Goal: Transaction & Acquisition: Purchase product/service

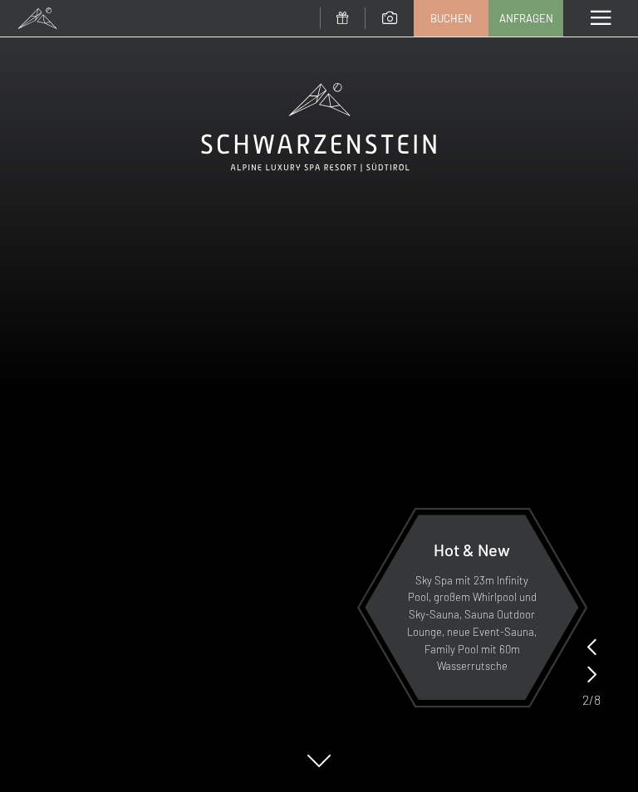
click at [614, 20] on div "Menü" at bounding box center [600, 18] width 75 height 37
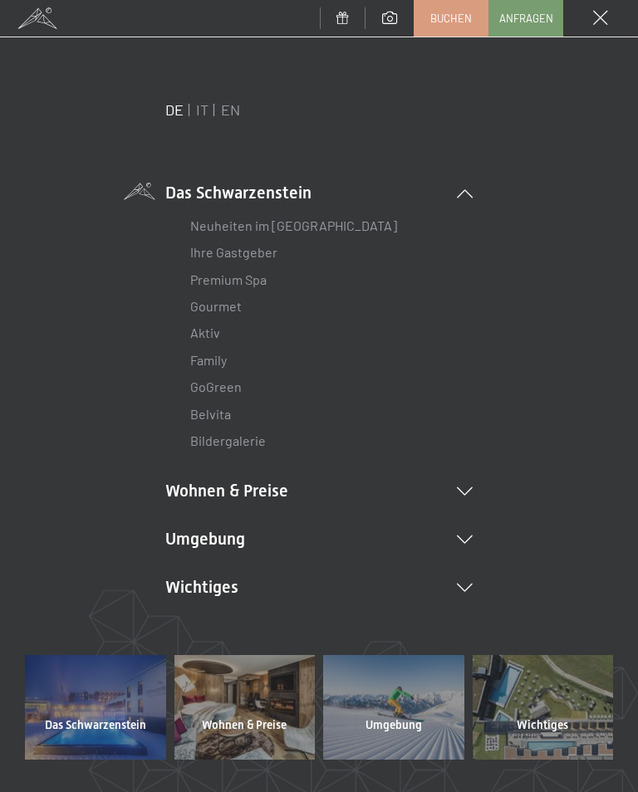
click at [471, 491] on icon at bounding box center [465, 492] width 16 height 8
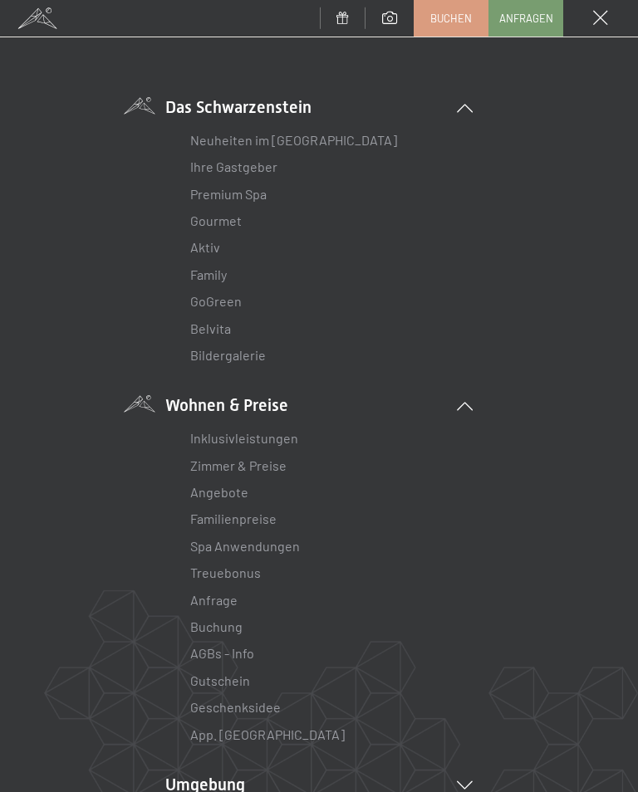
scroll to position [90, 0]
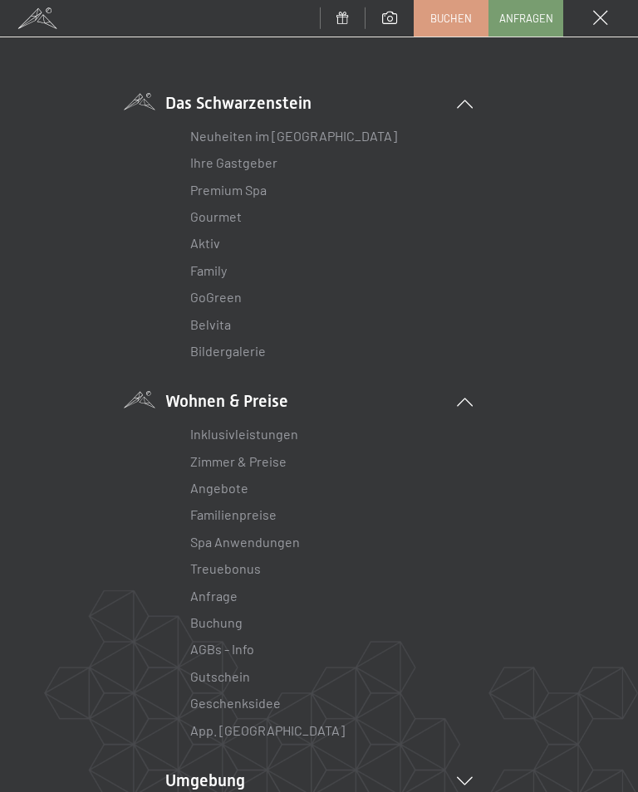
click at [223, 671] on link "Gutschein" at bounding box center [220, 677] width 60 height 16
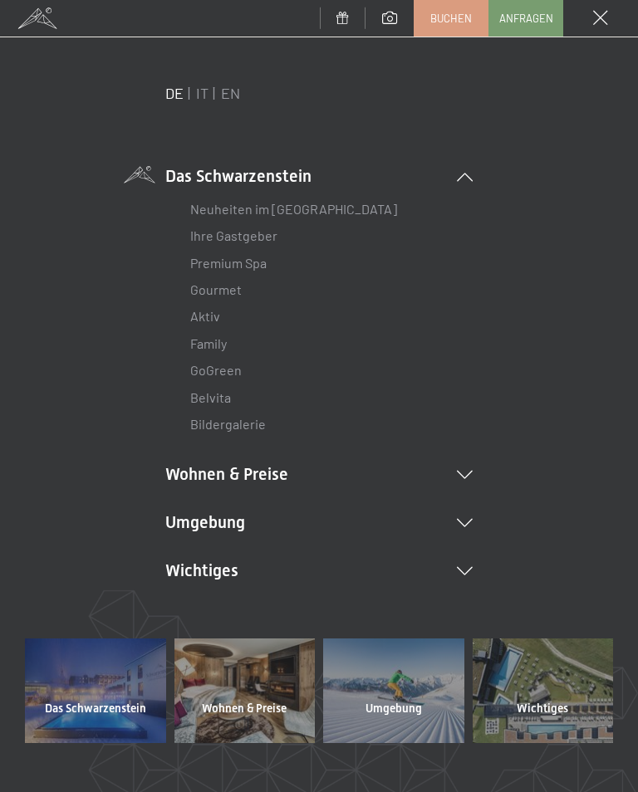
scroll to position [16, 0]
click at [460, 478] on li "Wohnen & Preise Inklusivleistungen Zimmer & Preise Liste Angebote Liste Familie…" at bounding box center [318, 474] width 307 height 23
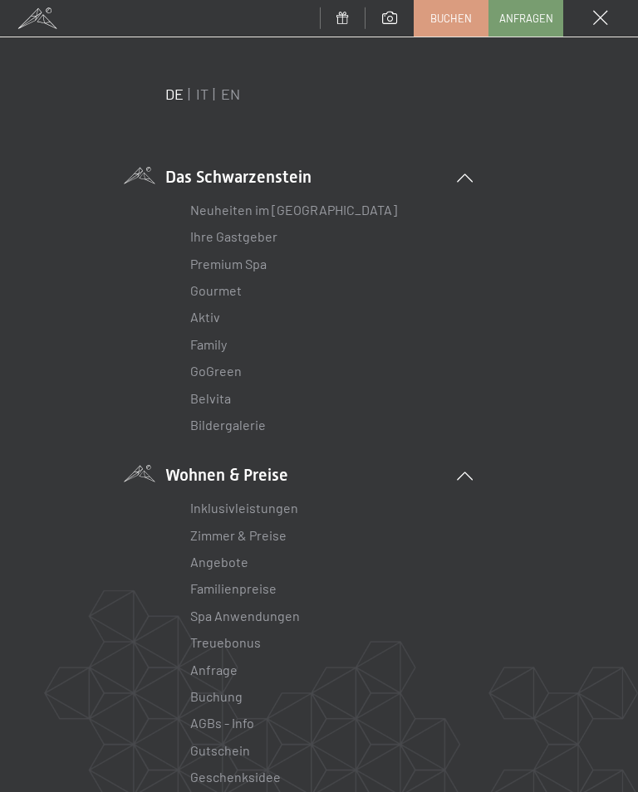
click at [251, 539] on link "Zimmer & Preise" at bounding box center [238, 535] width 96 height 16
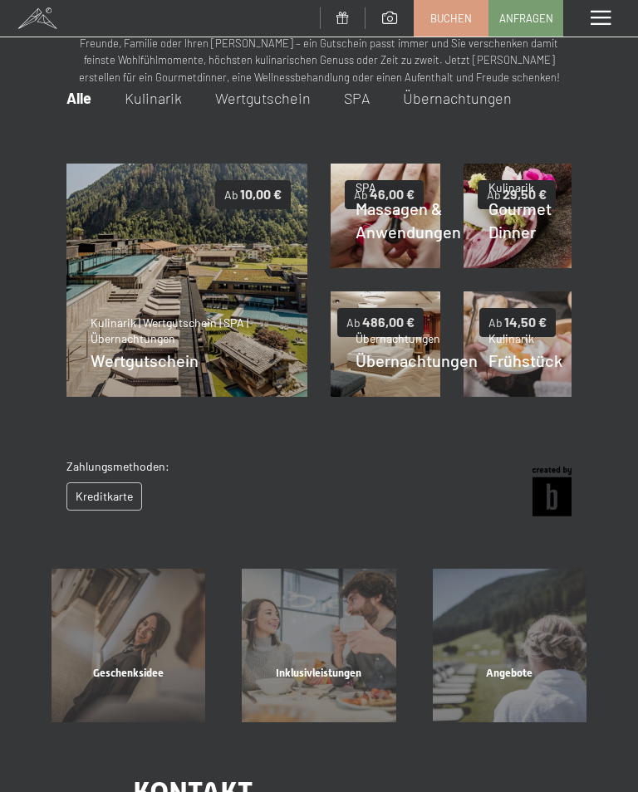
scroll to position [103, 0]
click at [389, 360] on span "Details" at bounding box center [390, 357] width 35 height 17
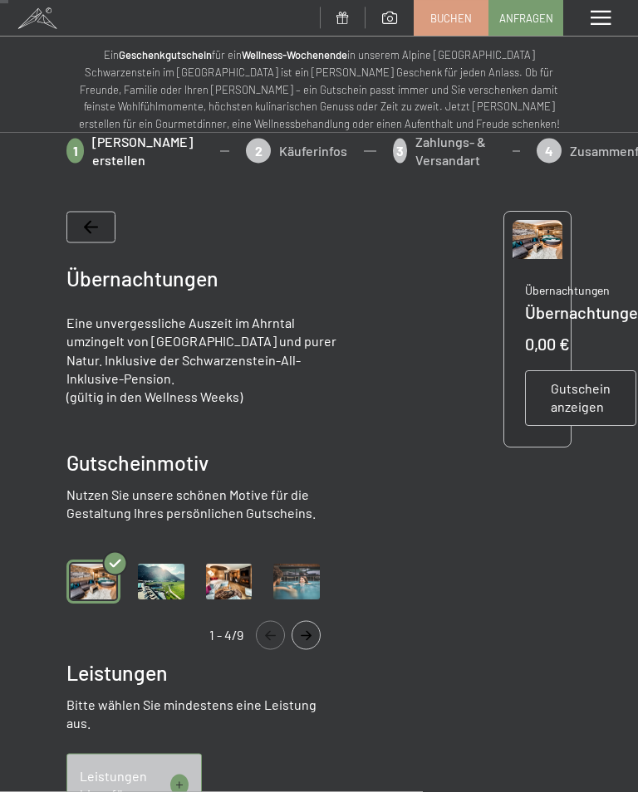
scroll to position [0, 0]
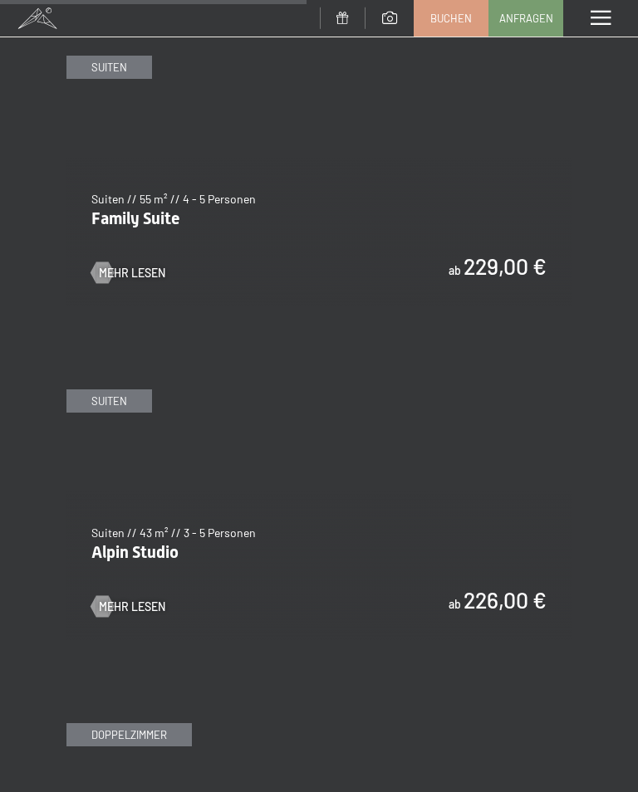
scroll to position [2960, 0]
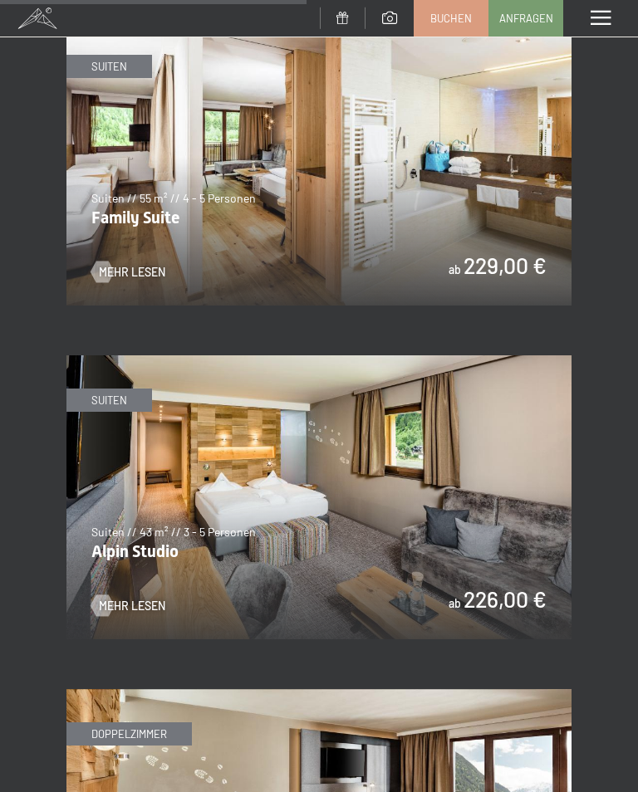
click at [132, 598] on span "Mehr Lesen" at bounding box center [132, 606] width 66 height 17
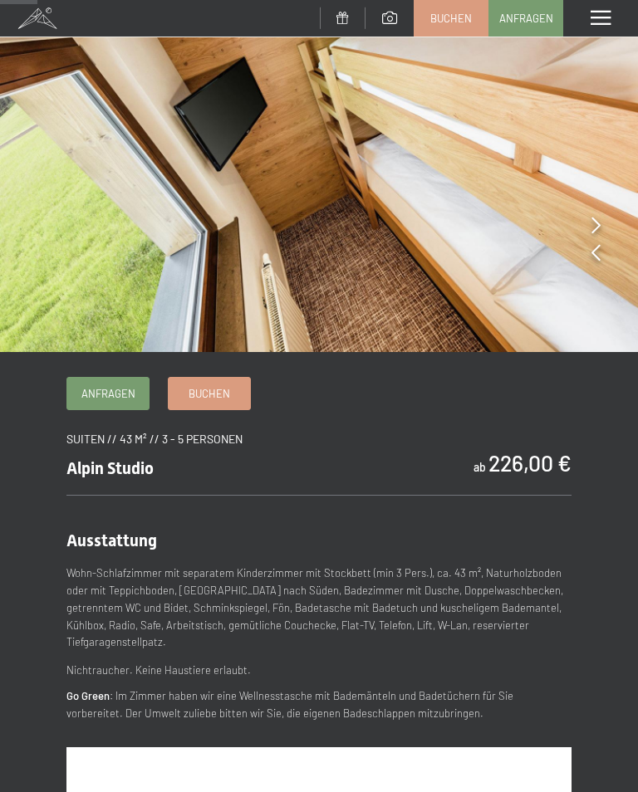
scroll to position [106, 0]
